Goal: Information Seeking & Learning: Learn about a topic

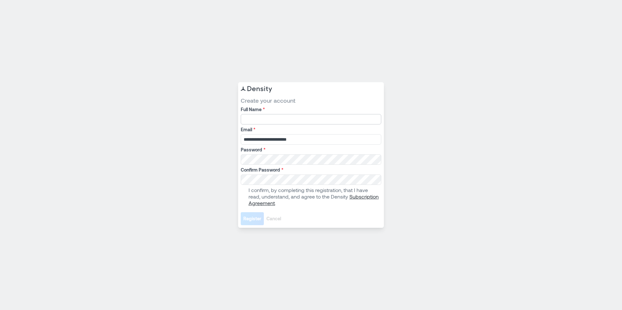
click at [289, 119] on input "Full Name *" at bounding box center [311, 119] width 141 height 10
type input "*******"
click at [243, 196] on span at bounding box center [243, 196] width 5 height 5
click at [253, 217] on span "Register" at bounding box center [252, 219] width 18 height 7
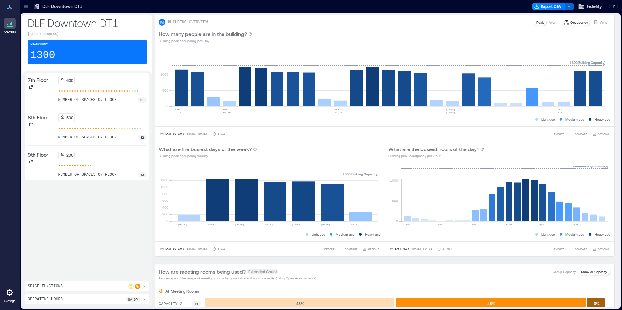
click at [27, 6] on icon at bounding box center [26, 6] width 7 height 7
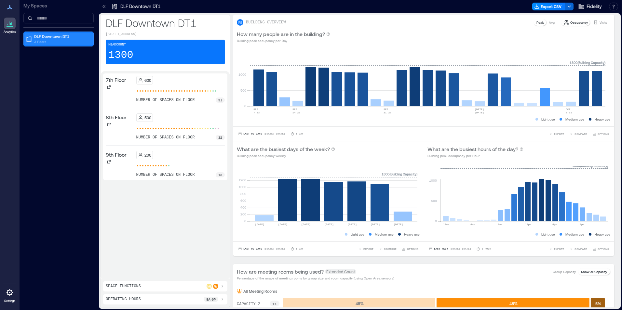
click at [51, 35] on p "DLF Downtown DT1" at bounding box center [61, 36] width 55 height 5
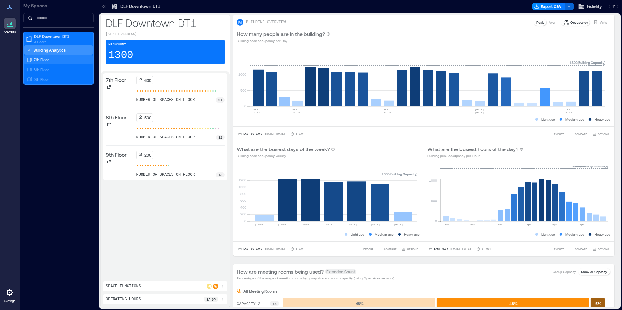
click at [36, 59] on p "7th Floor" at bounding box center [42, 59] width 16 height 5
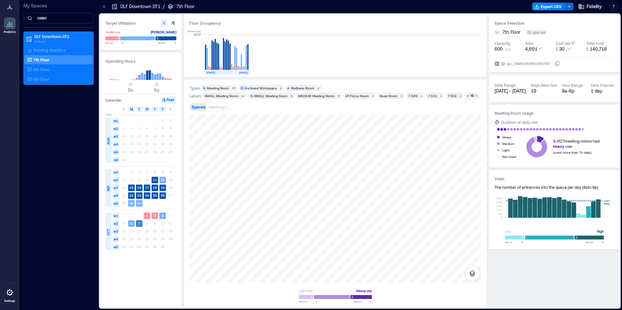
click at [138, 225] on text "7" at bounding box center [139, 224] width 2 height 4
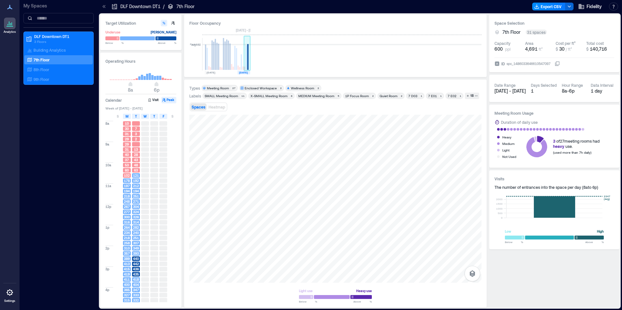
click at [248, 62] on rect at bounding box center [247, 57] width 1 height 26
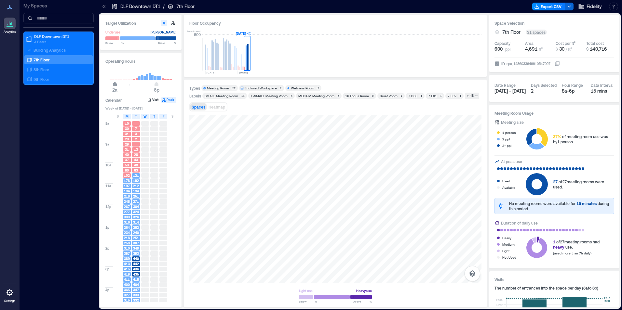
type input "*"
drag, startPoint x: 130, startPoint y: 85, endPoint x: 117, endPoint y: 84, distance: 13.0
click at [117, 84] on span "3a" at bounding box center [118, 85] width 4 height 3
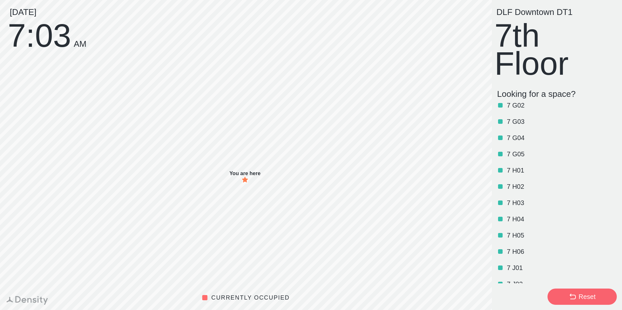
scroll to position [322, 0]
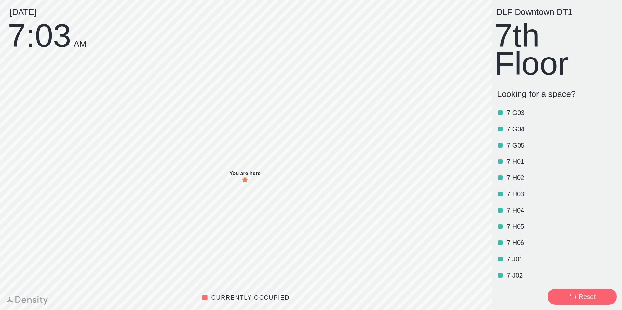
click at [592, 296] on div "Reset" at bounding box center [587, 297] width 17 height 9
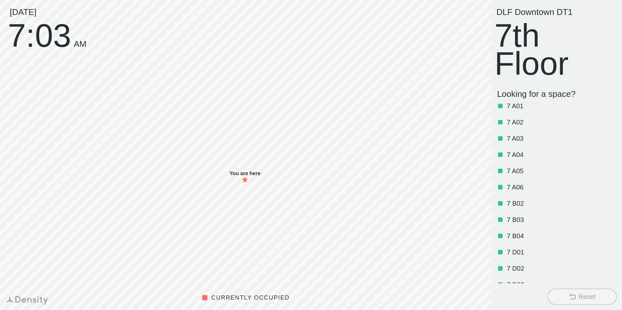
scroll to position [0, 0]
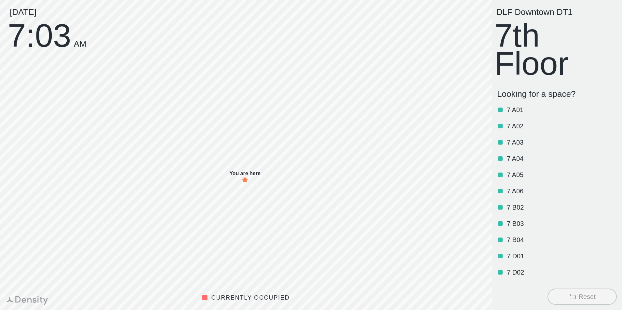
click at [590, 297] on div "Reset" at bounding box center [587, 297] width 17 height 9
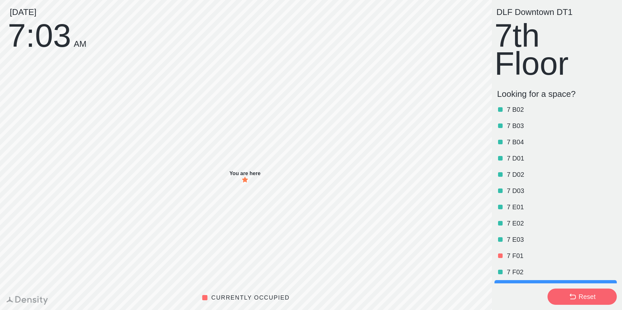
scroll to position [111, 0]
